Goal: Task Accomplishment & Management: Use online tool/utility

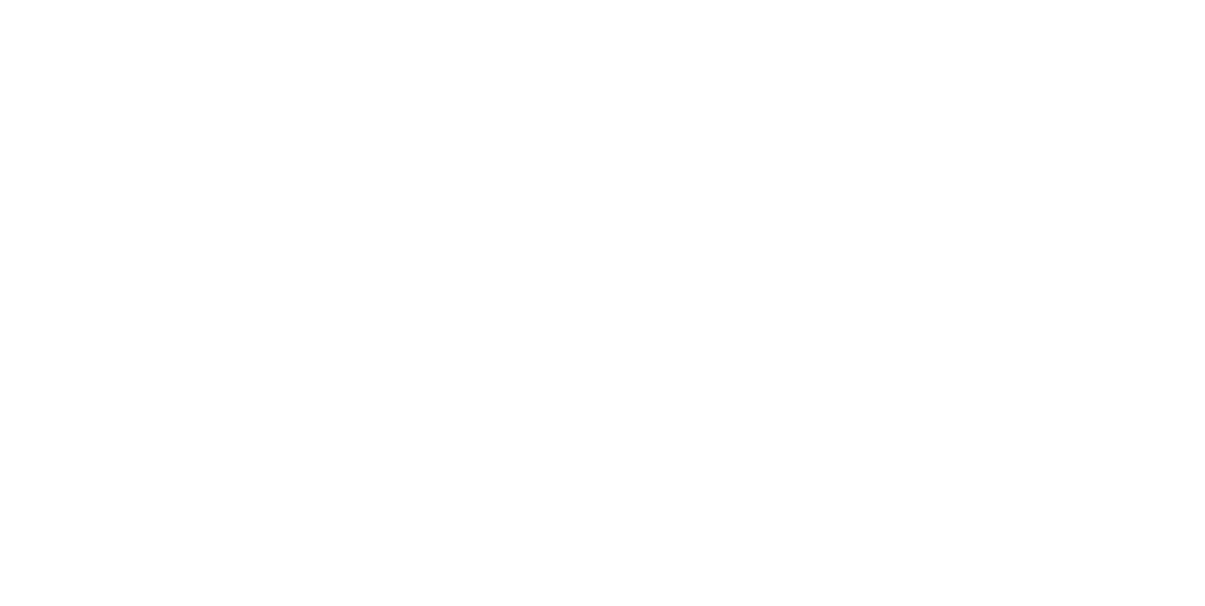
scroll to position [1060, 0]
click at [595, 296] on button "Clock Off" at bounding box center [544, 298] width 104 height 30
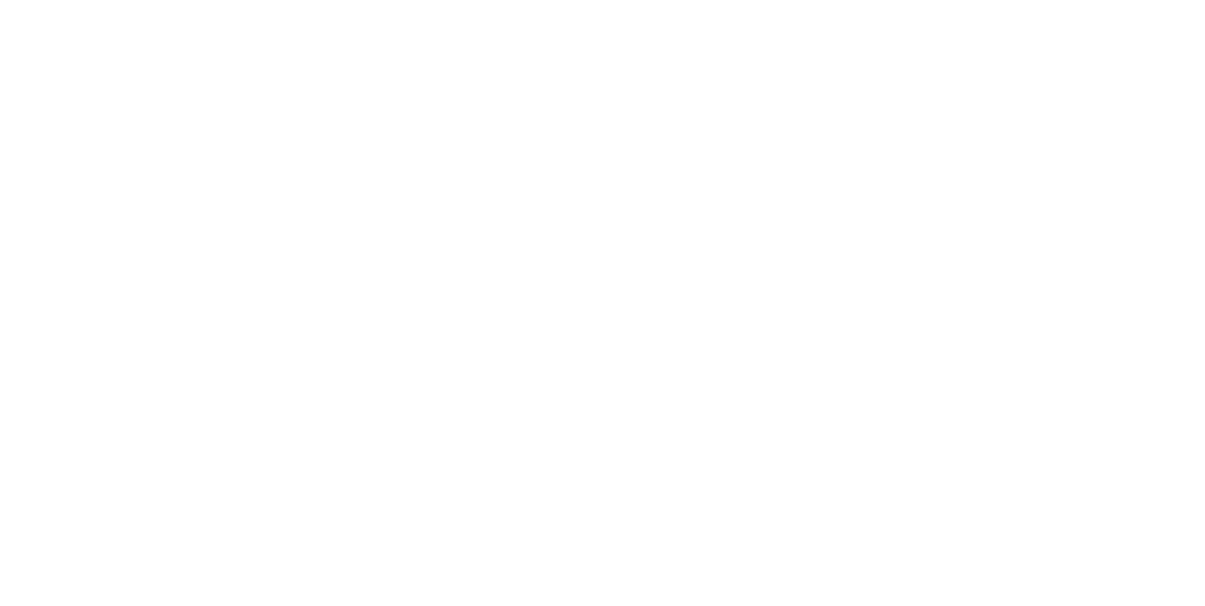
click at [250, 244] on button "Tracking" at bounding box center [160, 258] width 179 height 47
click at [342, 540] on span at bounding box center [332, 535] width 19 height 19
